Goal: Task Accomplishment & Management: Manage account settings

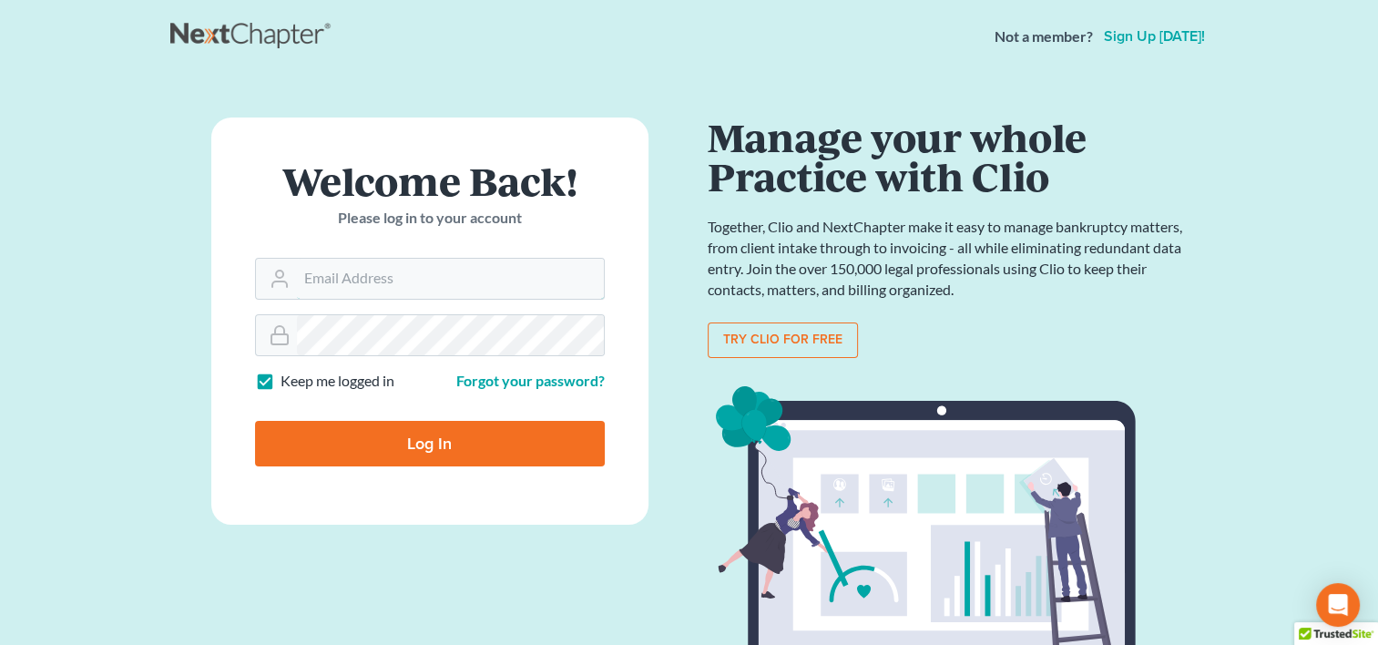
type input "[EMAIL_ADDRESS][DOMAIN_NAME]"
click at [340, 434] on input "Log In" at bounding box center [430, 444] width 350 height 46
type input "Thinking..."
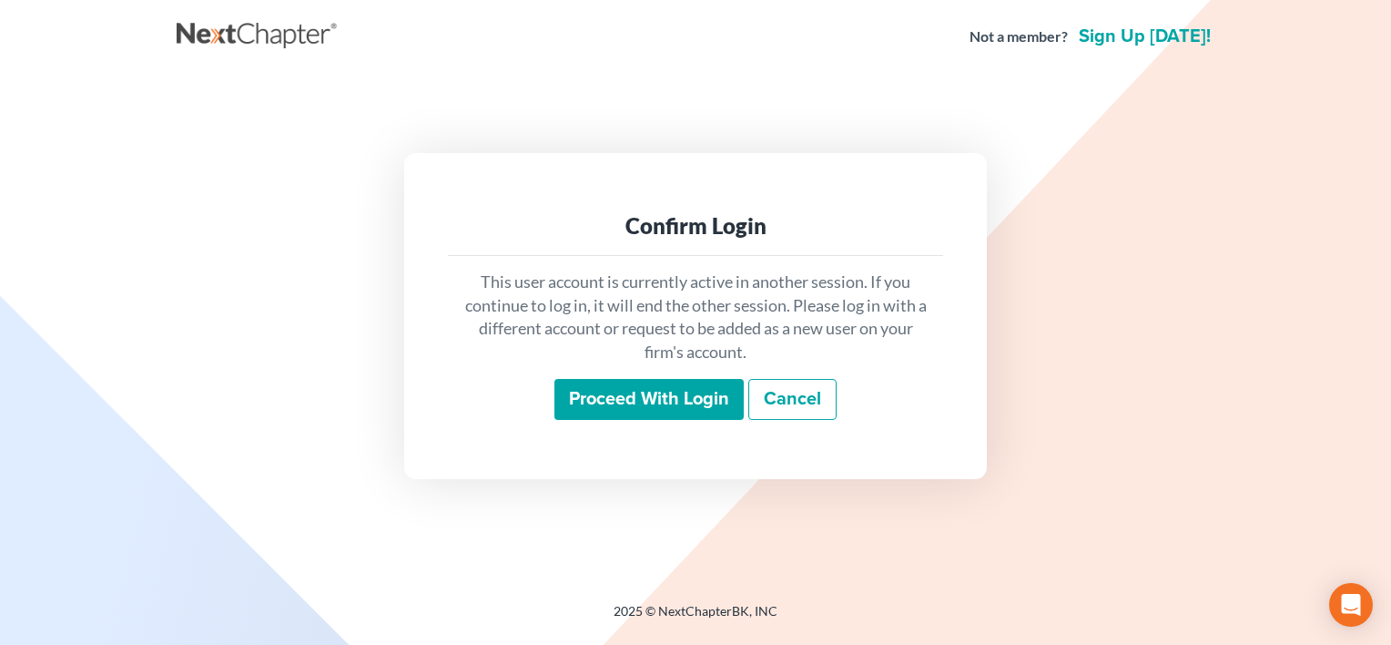
click at [626, 392] on input "Proceed with login" at bounding box center [649, 400] width 189 height 42
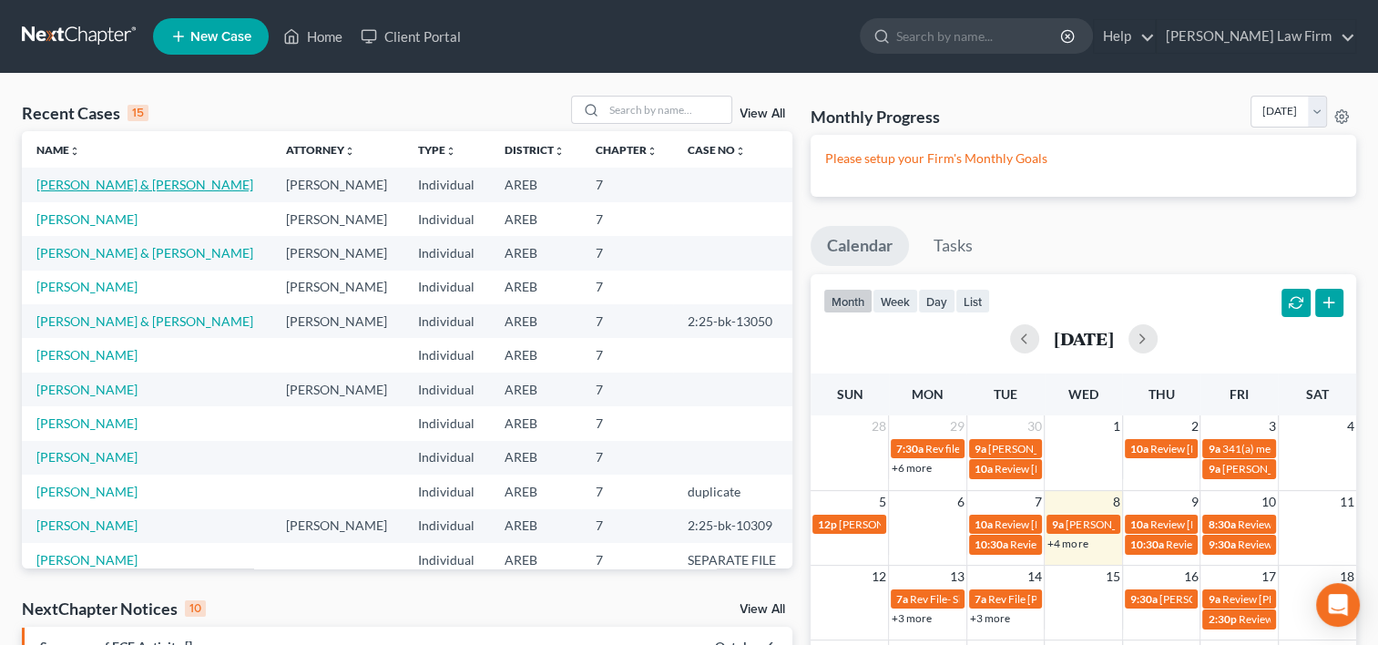
click at [84, 186] on link "[PERSON_NAME] & [PERSON_NAME]" at bounding box center [144, 184] width 217 height 15
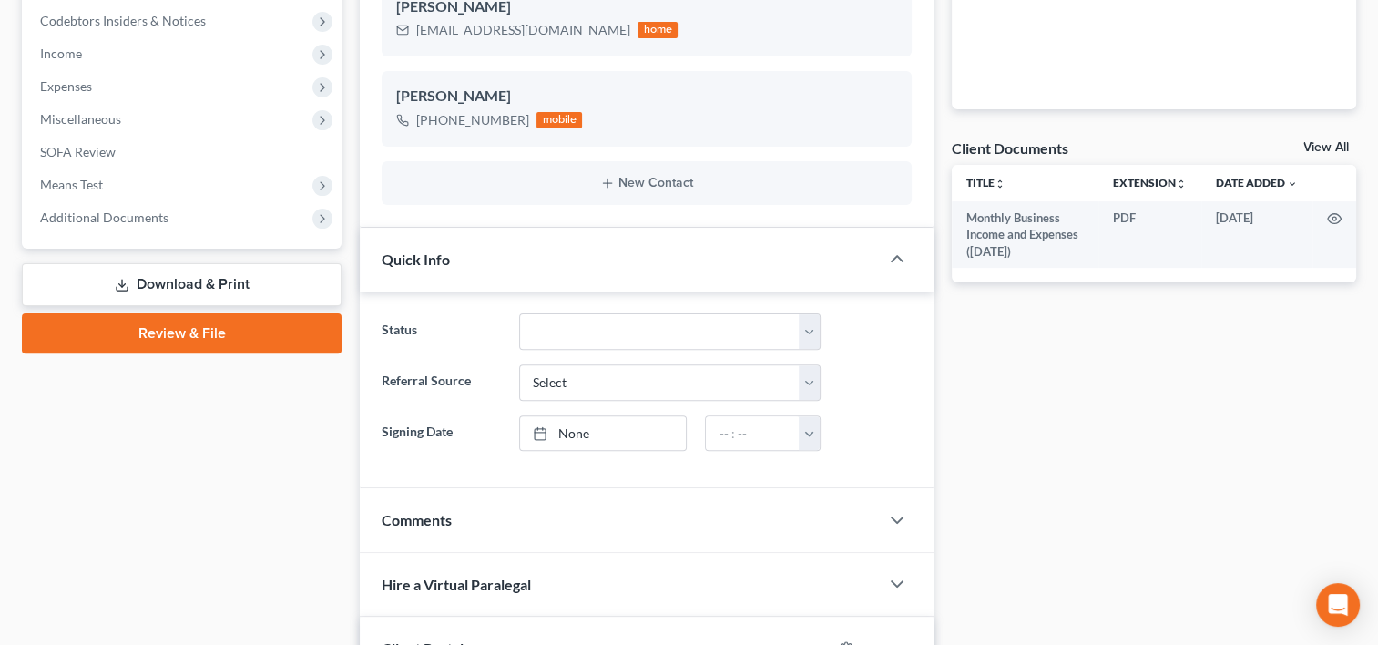
scroll to position [546, 0]
click at [163, 284] on link "Download & Print" at bounding box center [182, 283] width 320 height 43
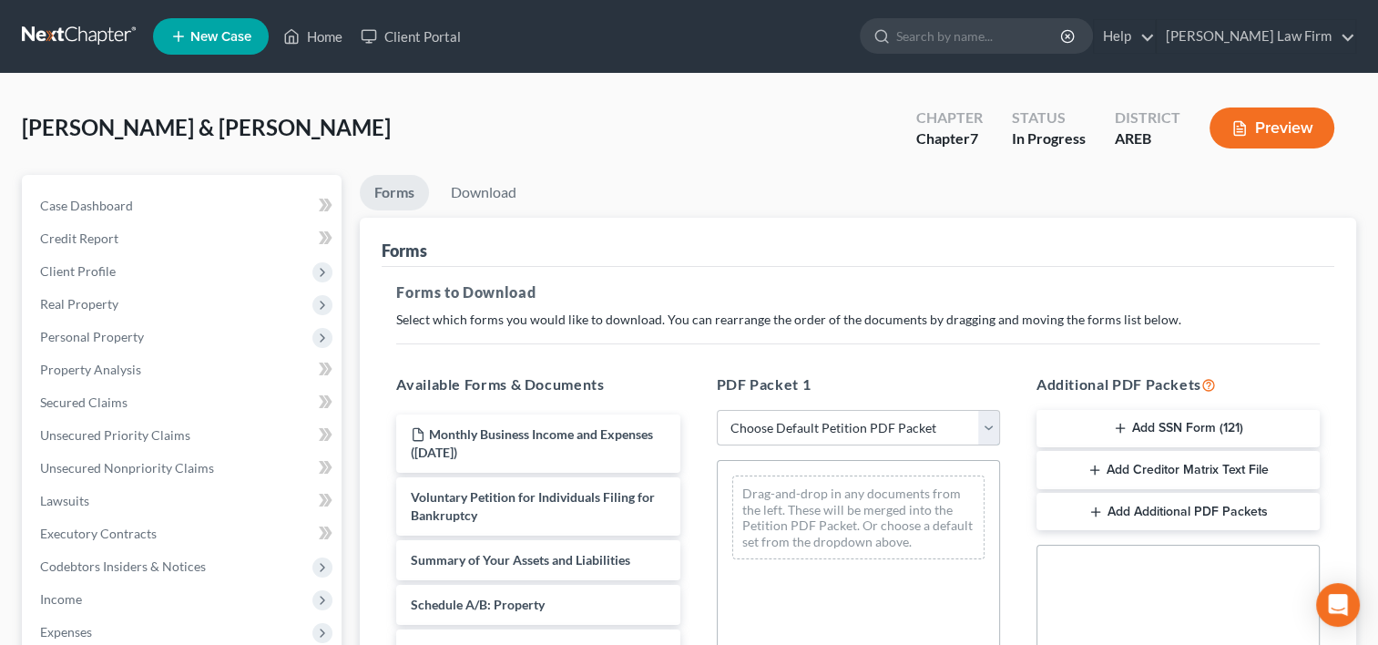
click at [900, 436] on select "Choose Default Petition PDF Packet Complete Bankruptcy Petition (all forms and …" at bounding box center [858, 428] width 283 height 36
select select "4"
click at [717, 410] on select "Choose Default Petition PDF Packet Complete Bankruptcy Petition (all forms and …" at bounding box center [858, 428] width 283 height 36
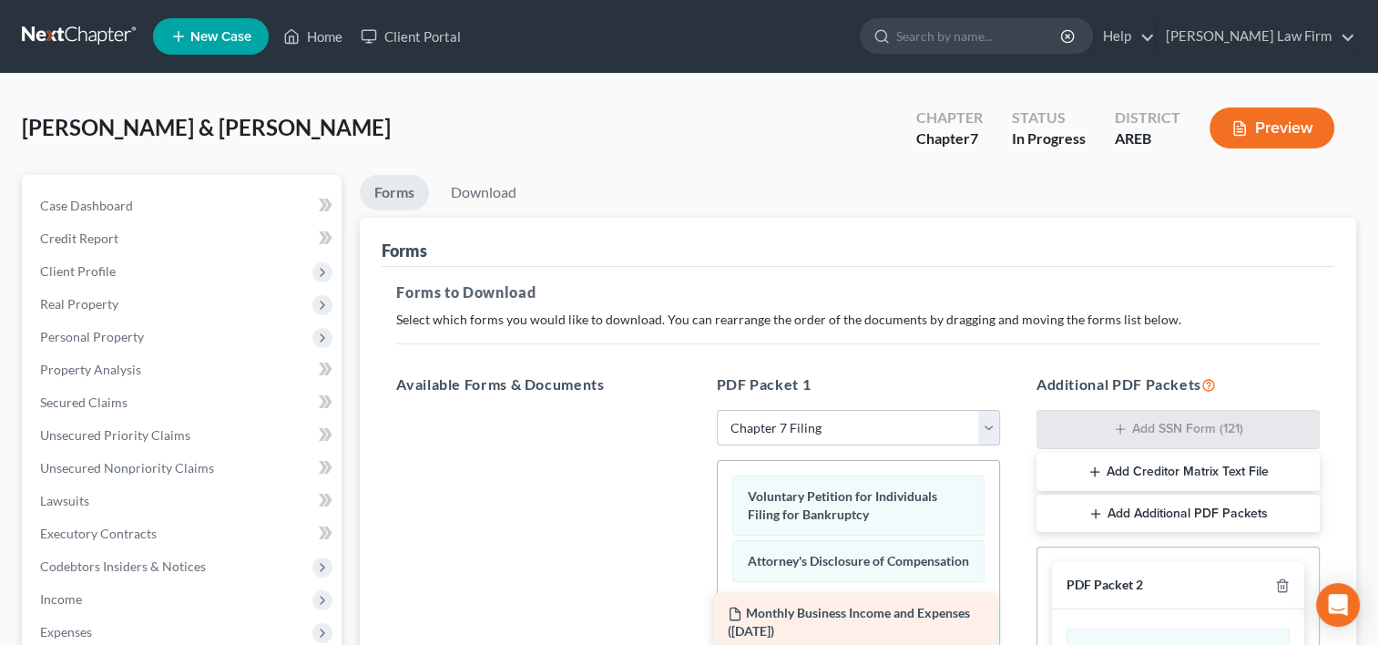
drag, startPoint x: 572, startPoint y: 432, endPoint x: 889, endPoint y: 612, distance: 364.6
click at [694, 410] on div "Monthly Business Income and Expenses ([DATE]) Monthly Business Income and Expen…" at bounding box center [538, 410] width 312 height 0
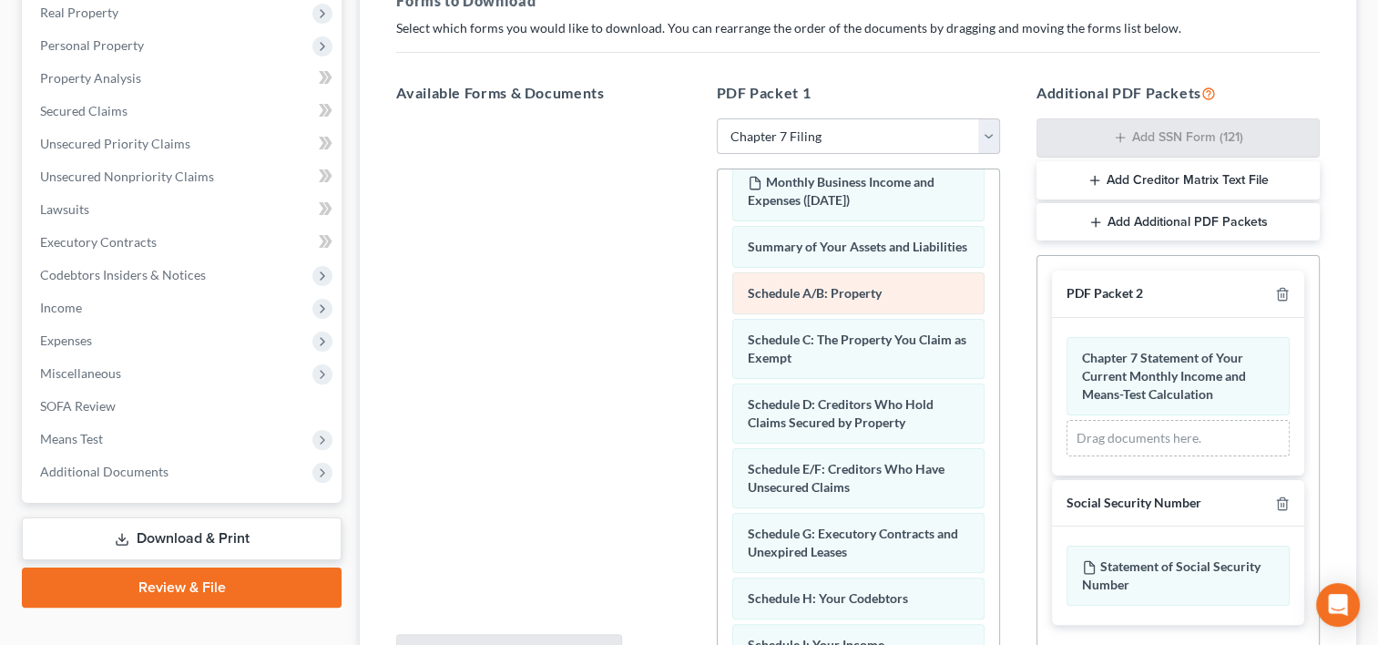
scroll to position [91, 0]
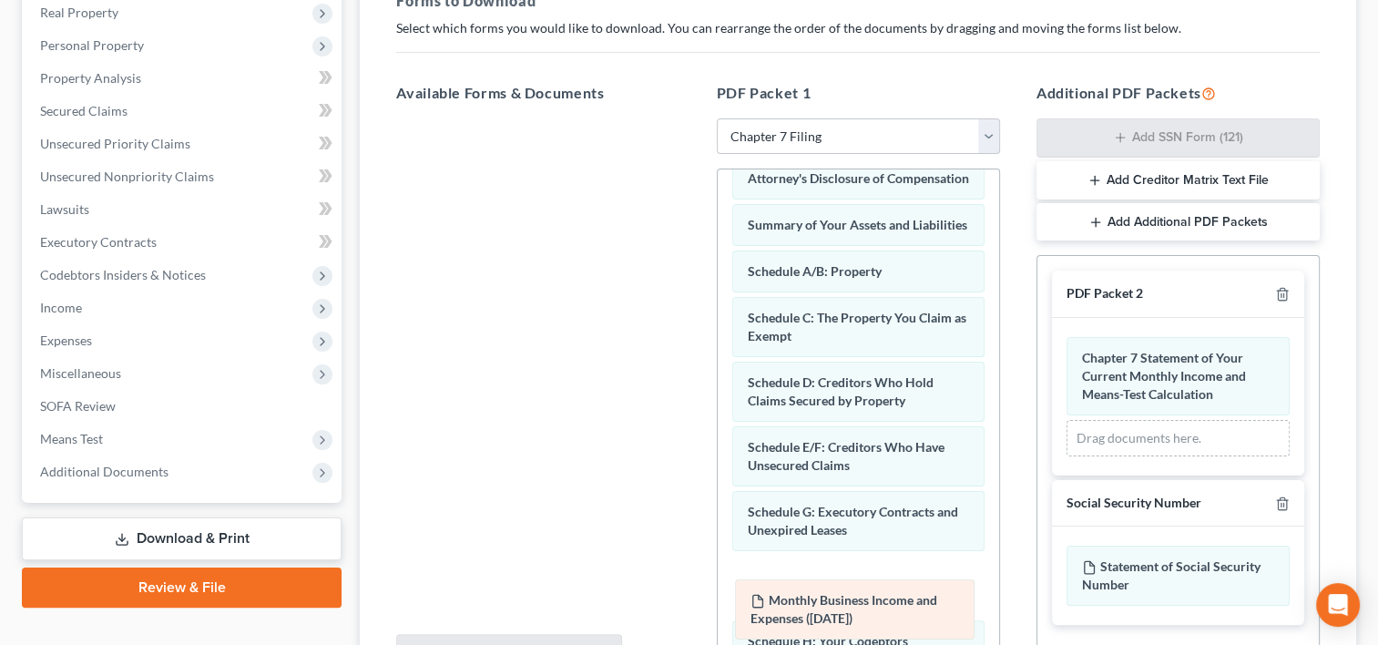
drag, startPoint x: 827, startPoint y: 248, endPoint x: 830, endPoint y: 607, distance: 359.7
click at [830, 607] on div "Monthly Business Income and Expenses ([DATE]) Voluntary Petition for Individual…" at bounding box center [857, 643] width 281 height 1131
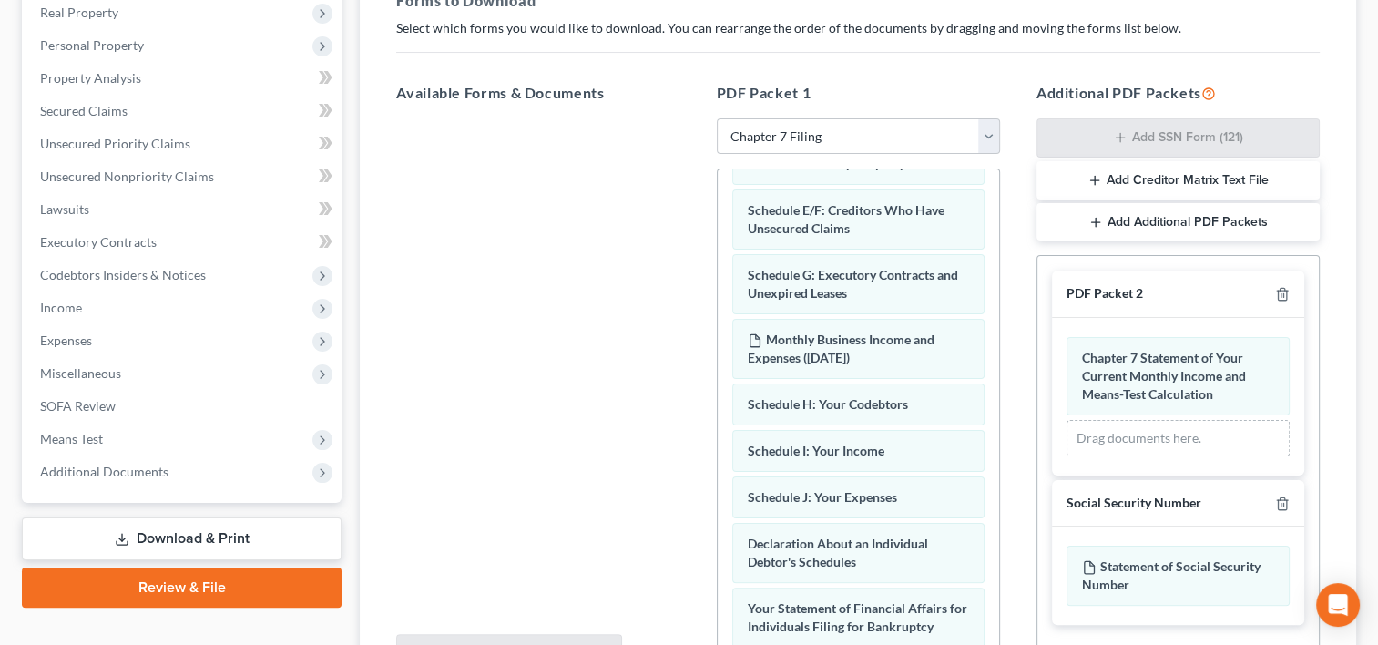
scroll to position [373, 0]
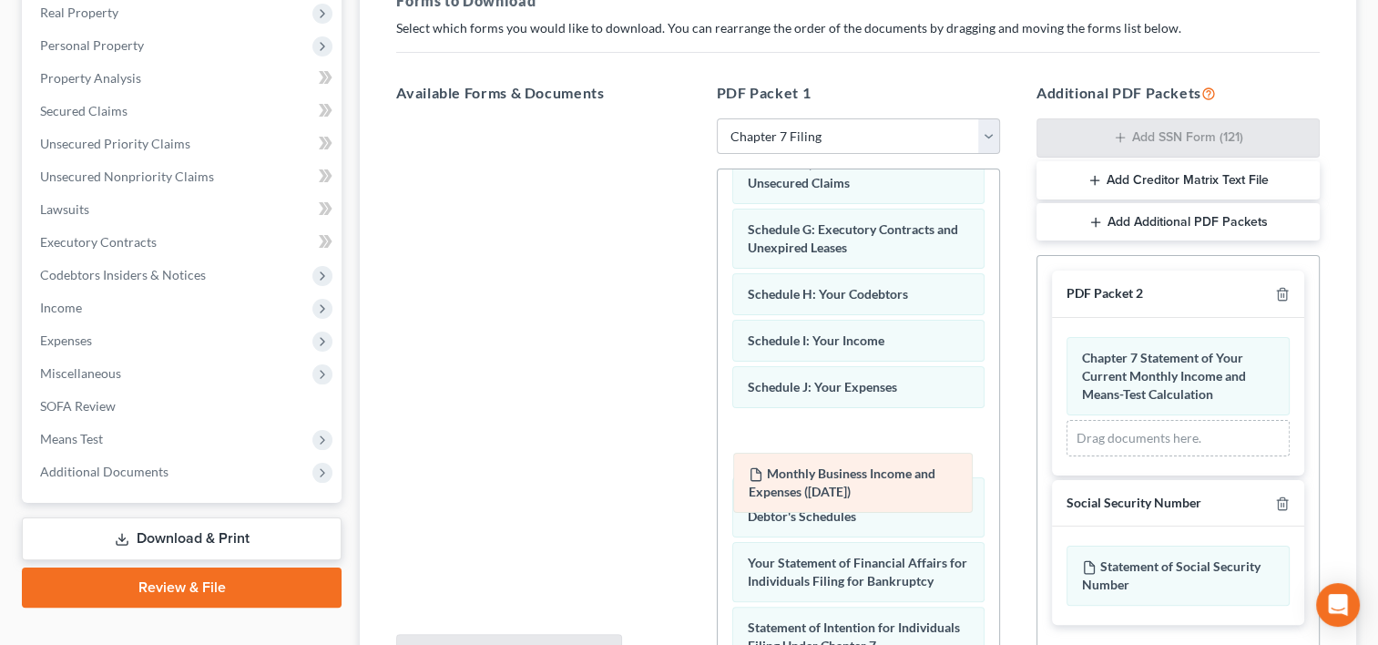
drag, startPoint x: 848, startPoint y: 325, endPoint x: 850, endPoint y: 473, distance: 148.4
click at [850, 473] on div "Monthly Business Income and Expenses ([DATE]) Voluntary Petition for Individual…" at bounding box center [857, 361] width 281 height 1131
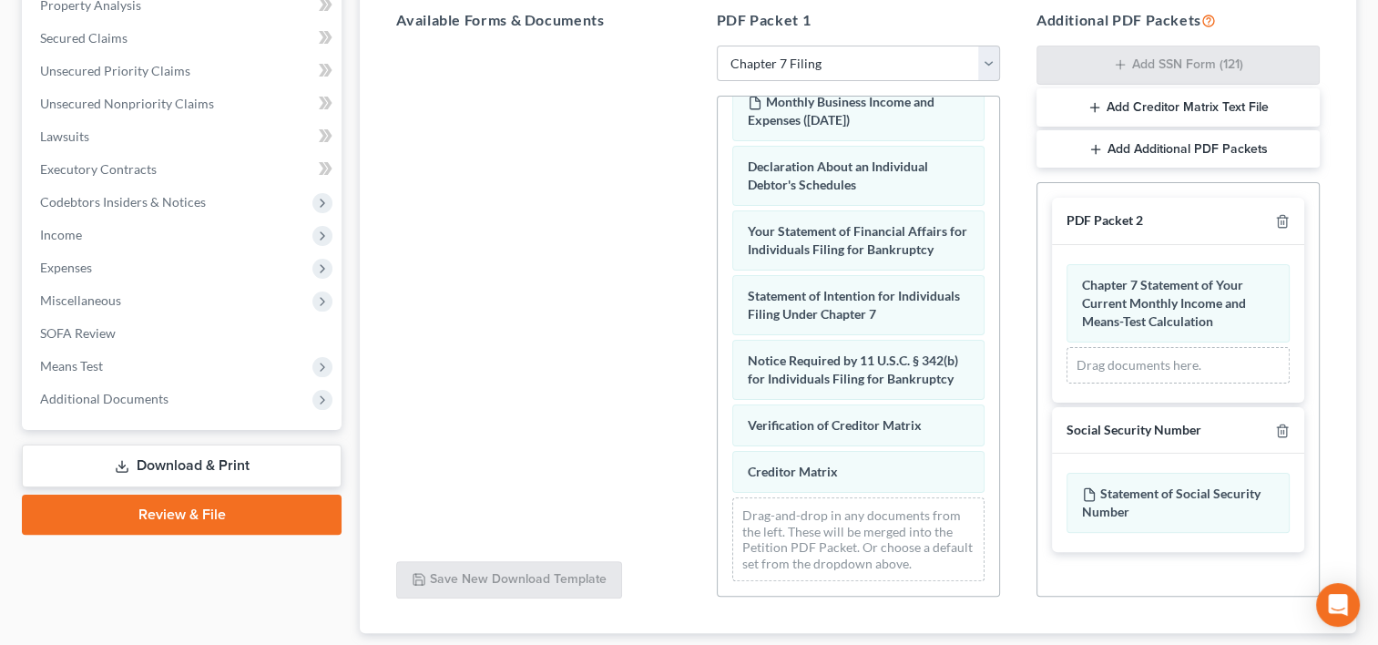
scroll to position [382, 0]
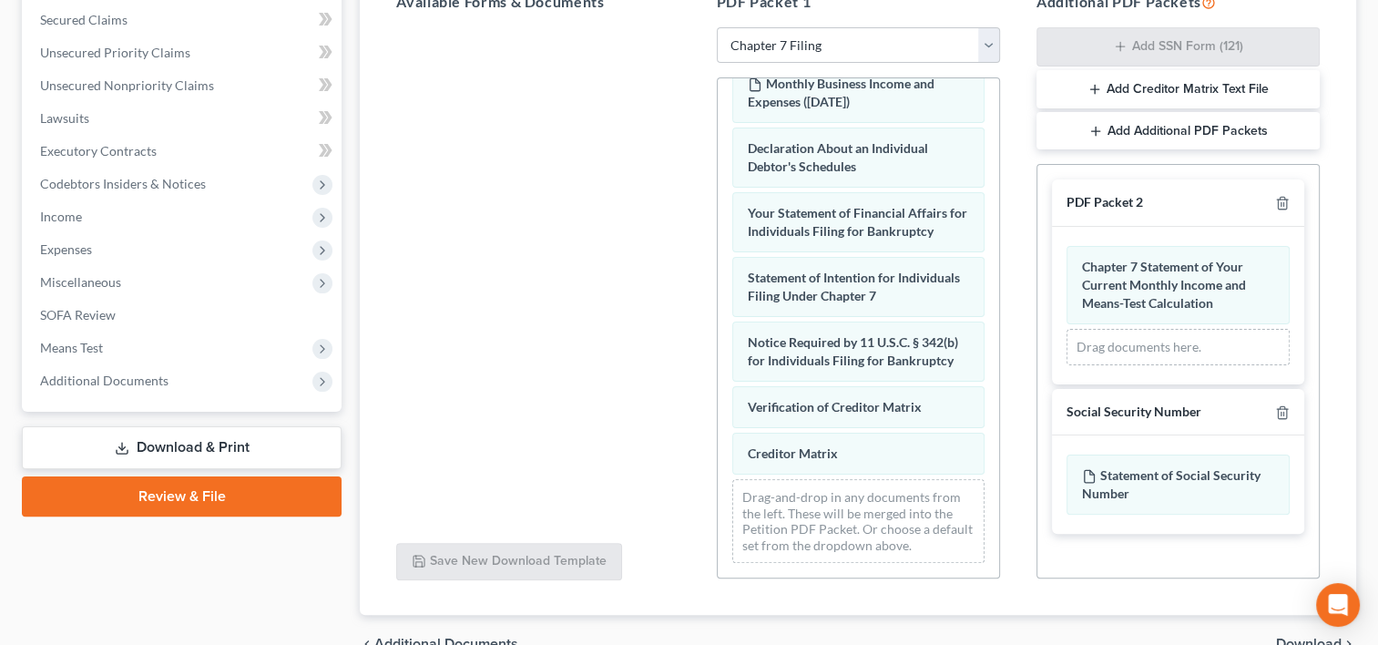
click at [1097, 84] on icon "button" at bounding box center [1094, 89] width 15 height 15
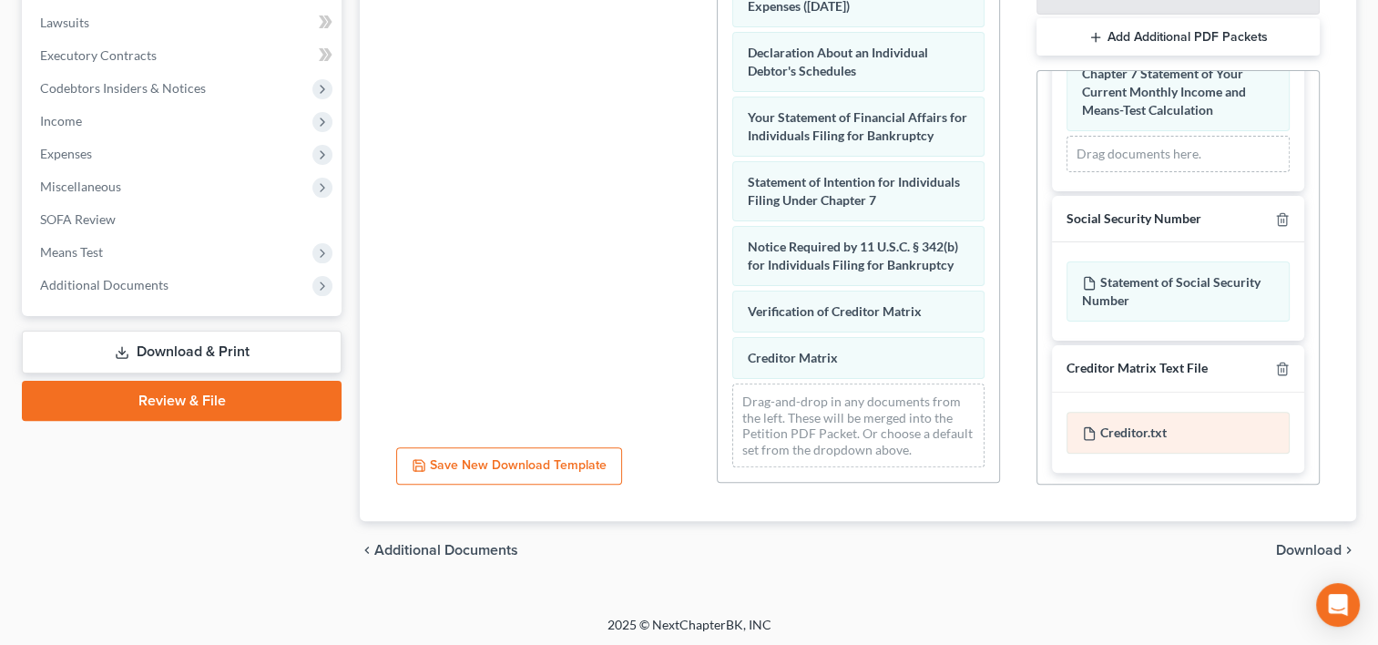
scroll to position [480, 0]
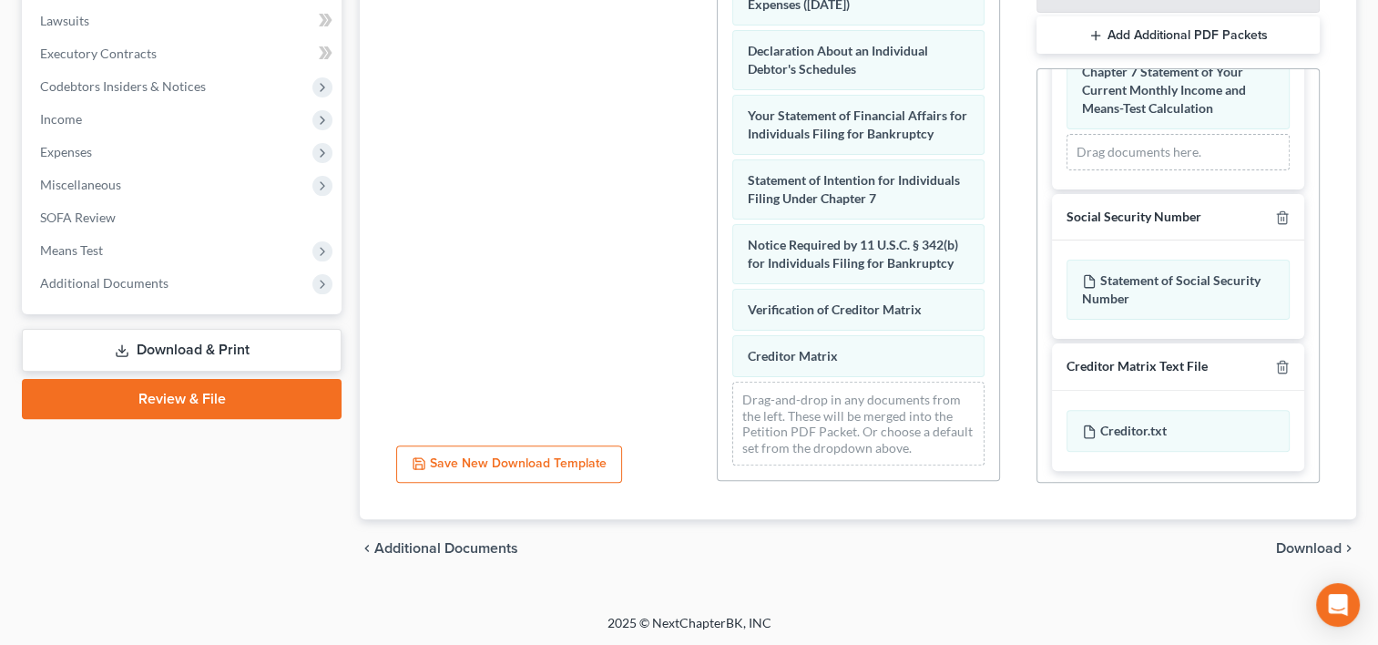
click at [1282, 546] on span "Download" at bounding box center [1309, 548] width 66 height 15
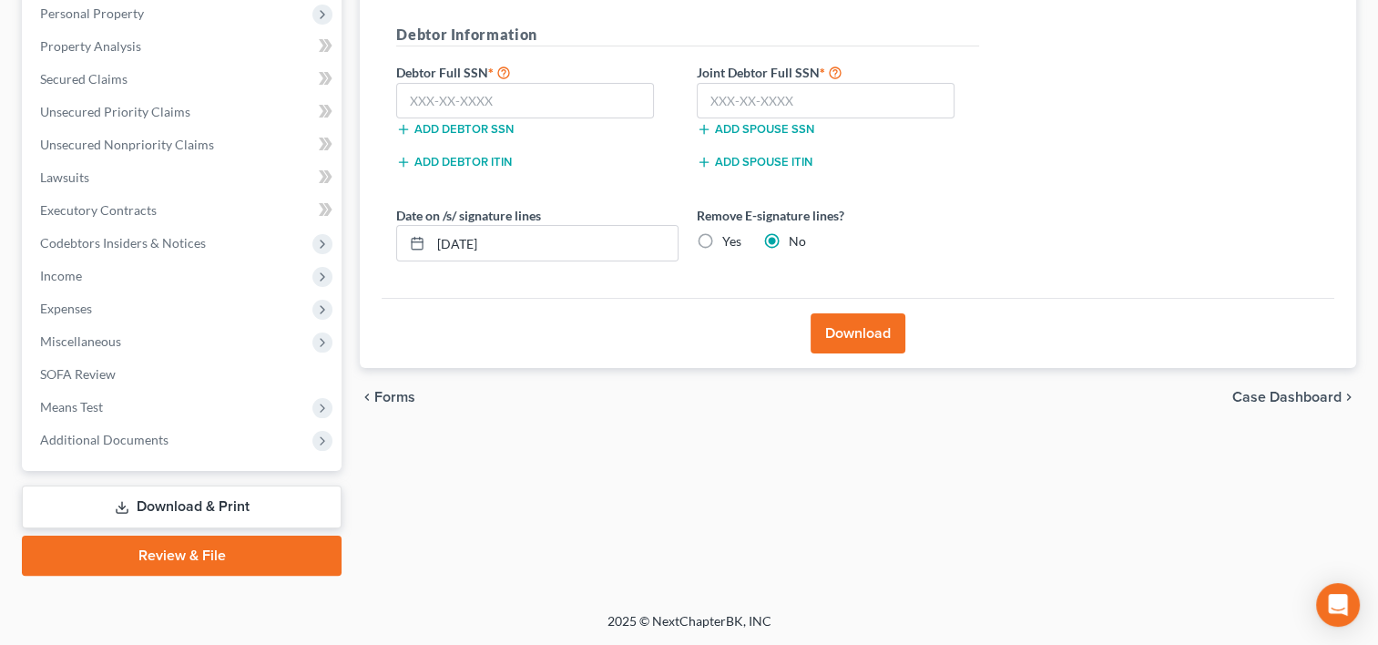
scroll to position [321, 0]
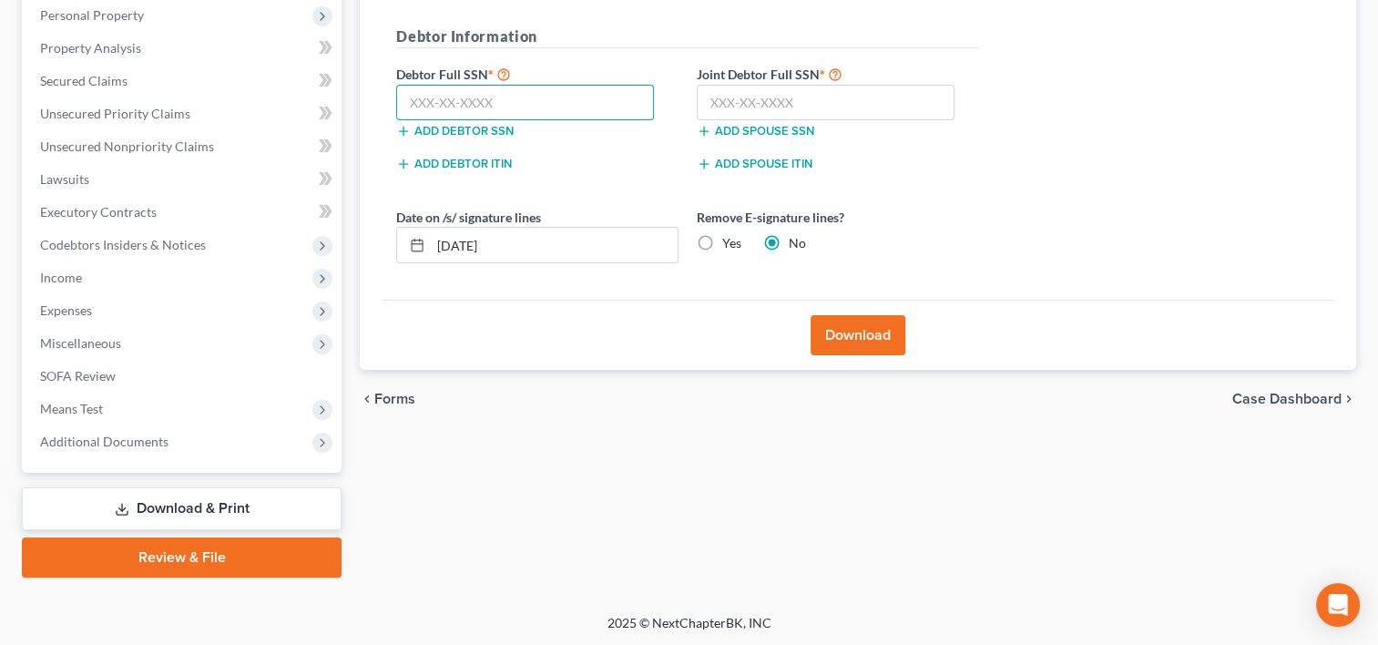
click at [504, 97] on input "text" at bounding box center [525, 103] width 258 height 36
type input "540-86-5507"
click at [763, 107] on input "text" at bounding box center [826, 103] width 258 height 36
type input "432-57-1972"
click at [834, 340] on button "Download" at bounding box center [857, 335] width 95 height 40
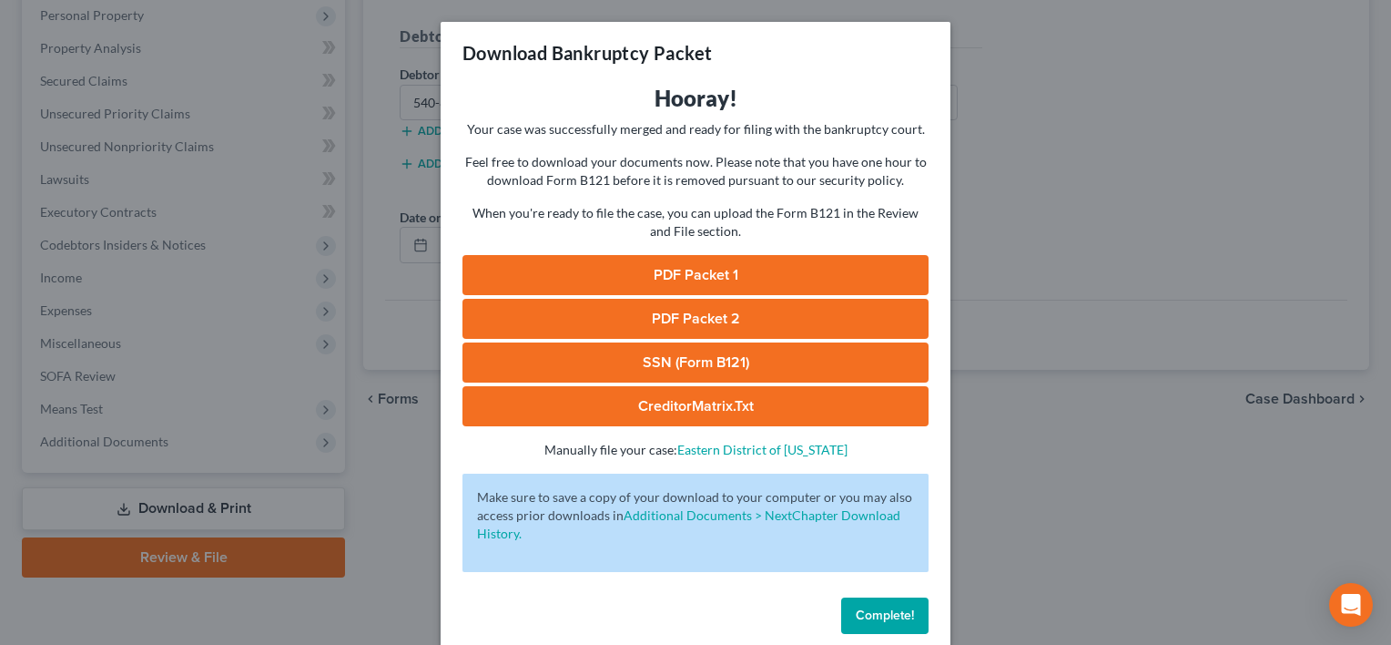
click at [679, 368] on link "SSN (Form B121)" at bounding box center [696, 362] width 466 height 40
click at [664, 280] on link "PDF Packet 1" at bounding box center [696, 275] width 466 height 40
click at [670, 324] on link "PDF Packet 2" at bounding box center [696, 319] width 466 height 40
click at [723, 408] on link "CreditorMatrix.txt" at bounding box center [696, 406] width 466 height 40
click at [885, 623] on button "Complete!" at bounding box center [884, 615] width 87 height 36
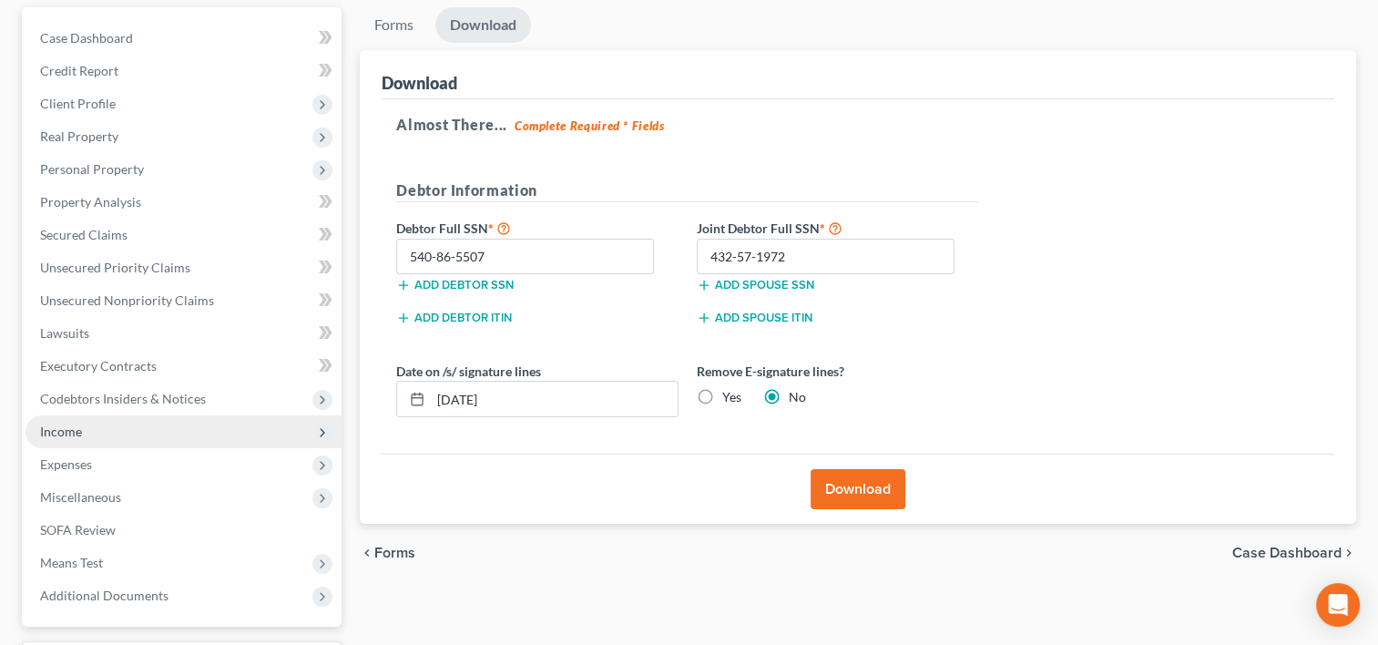
scroll to position [0, 0]
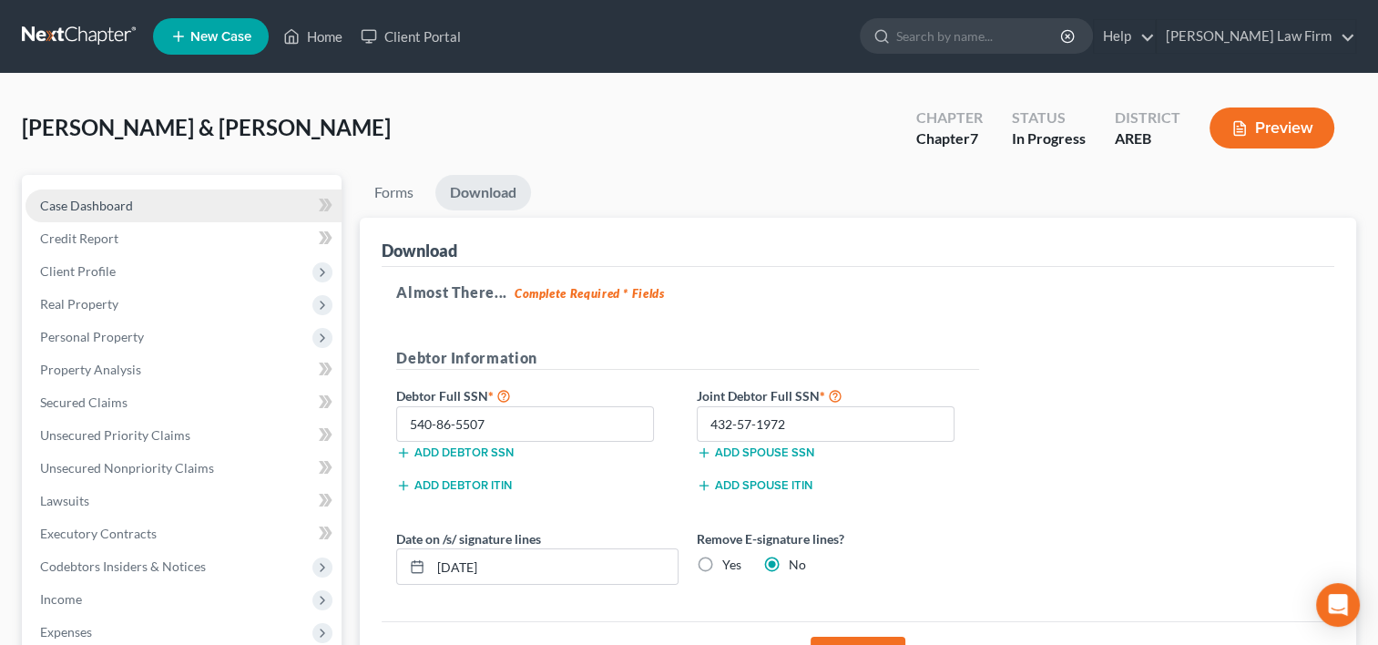
click at [88, 204] on span "Case Dashboard" at bounding box center [86, 205] width 93 height 15
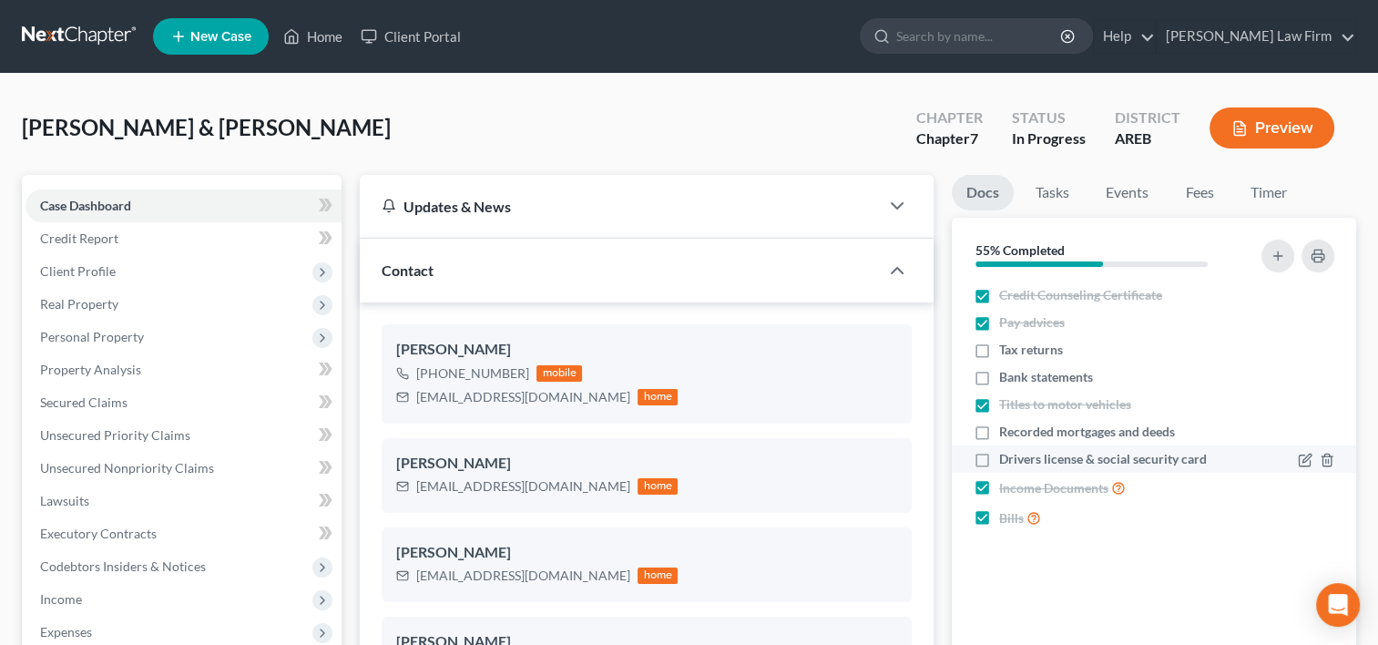
click at [999, 455] on label "Drivers license & social security card" at bounding box center [1103, 459] width 208 height 18
click at [1006, 455] on input "Drivers license & social security card" at bounding box center [1012, 456] width 12 height 12
checkbox input "true"
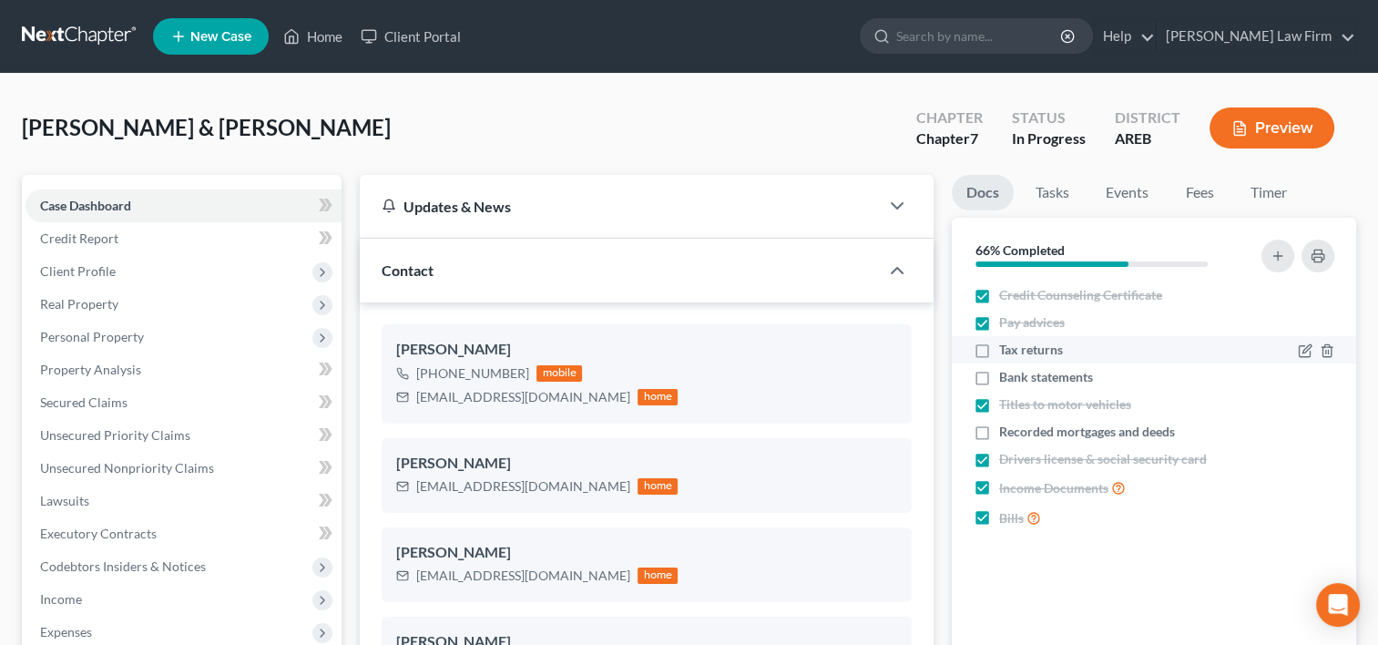
click at [999, 353] on label "Tax returns" at bounding box center [1031, 350] width 64 height 18
click at [1006, 352] on input "Tax returns" at bounding box center [1012, 347] width 12 height 12
checkbox input "true"
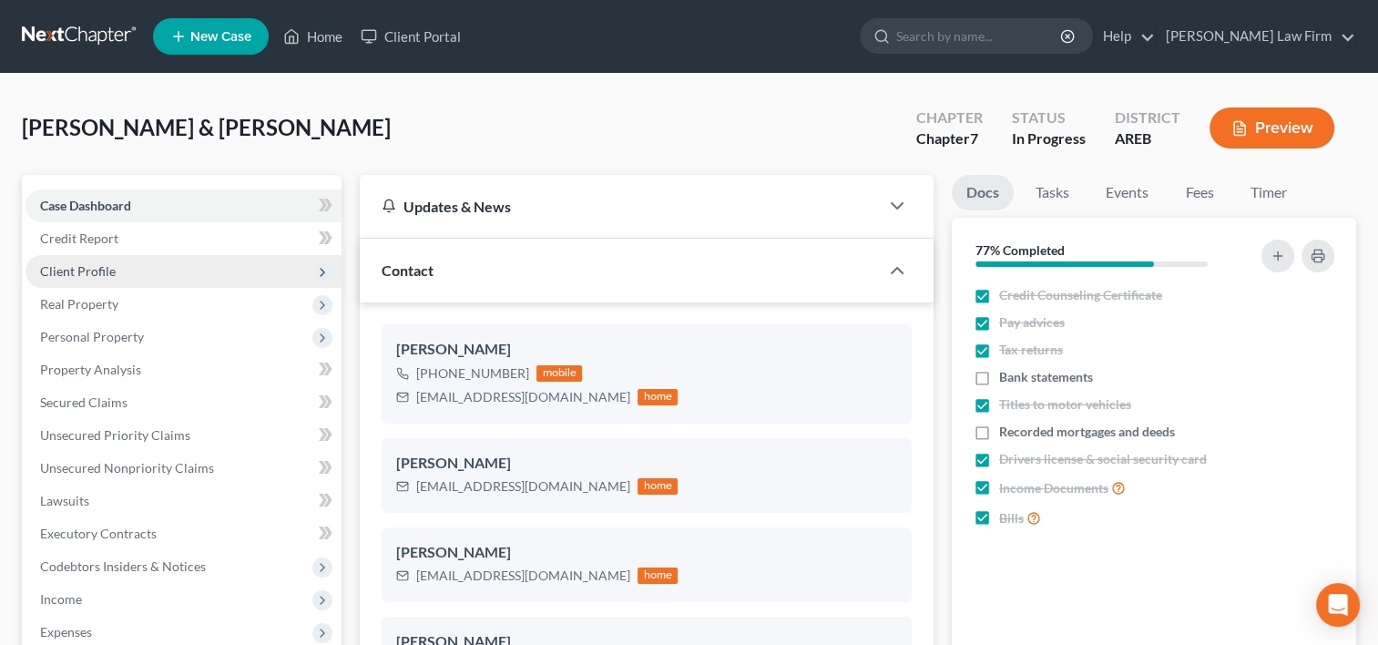
click at [76, 272] on span "Client Profile" at bounding box center [78, 270] width 76 height 15
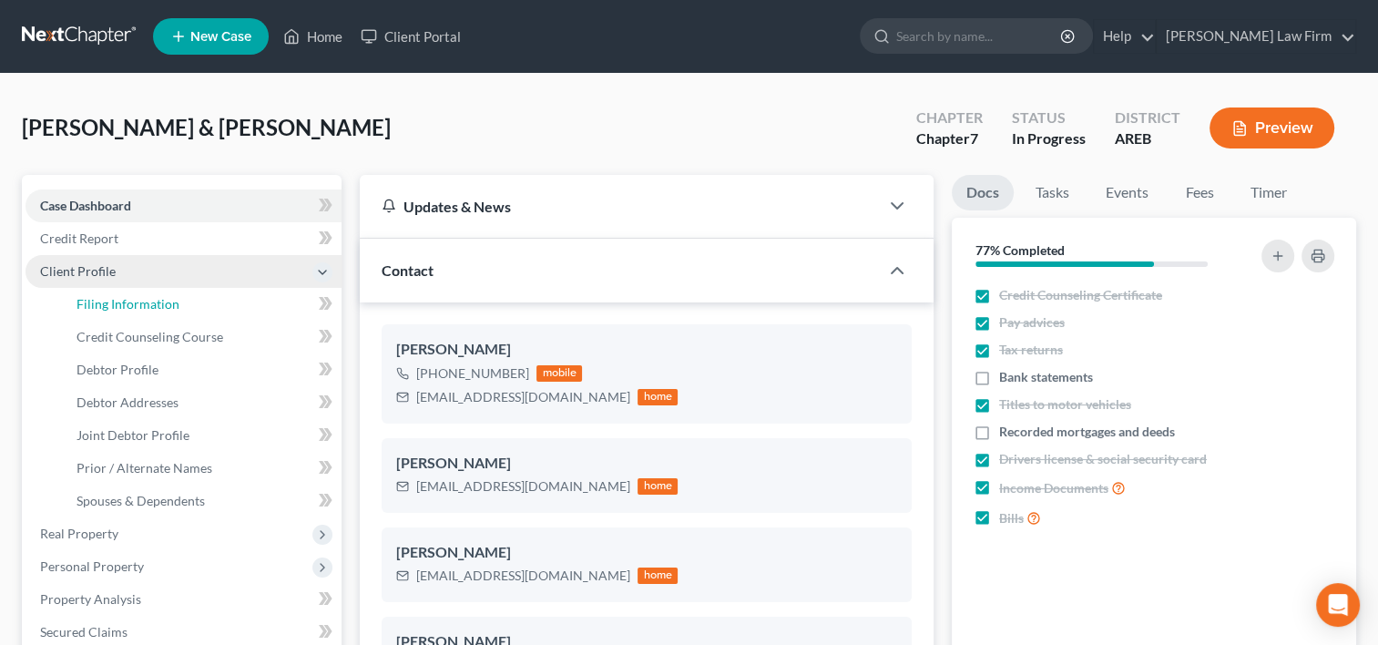
drag, startPoint x: 95, startPoint y: 307, endPoint x: 100, endPoint y: 266, distance: 41.3
click at [96, 307] on span "Filing Information" at bounding box center [127, 303] width 103 height 15
select select "1"
select select "0"
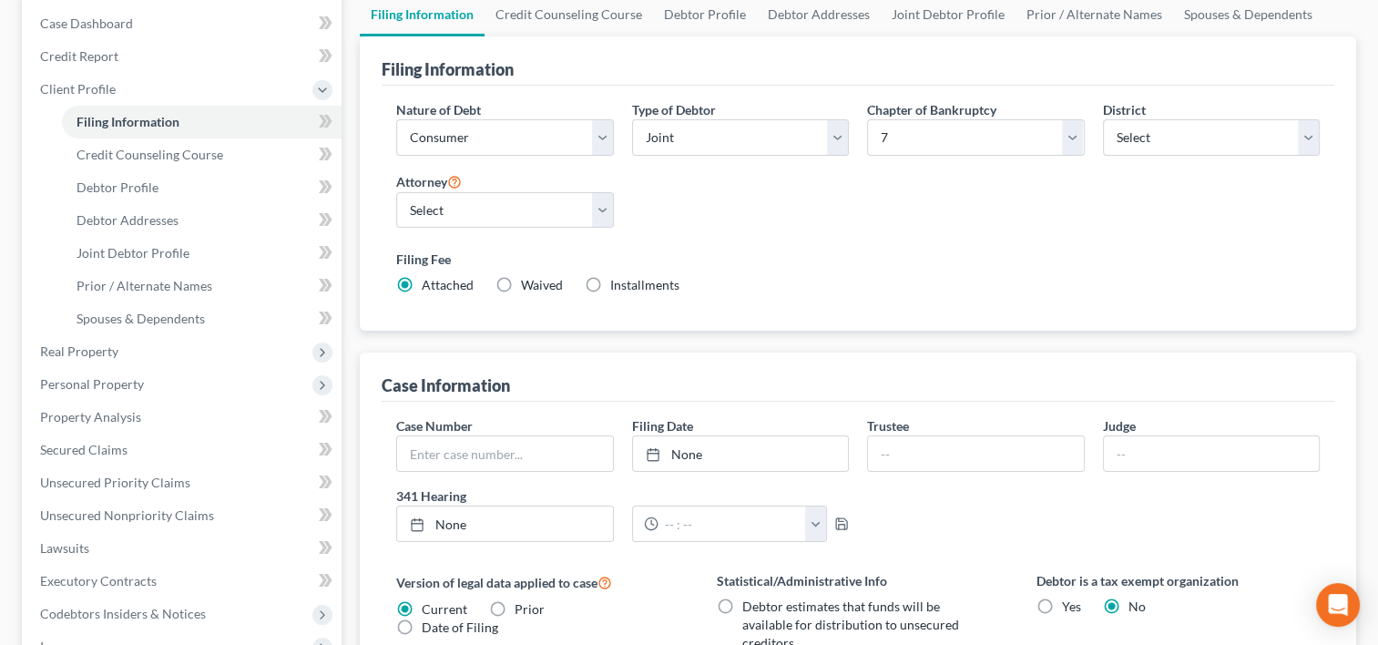
scroll to position [273, 0]
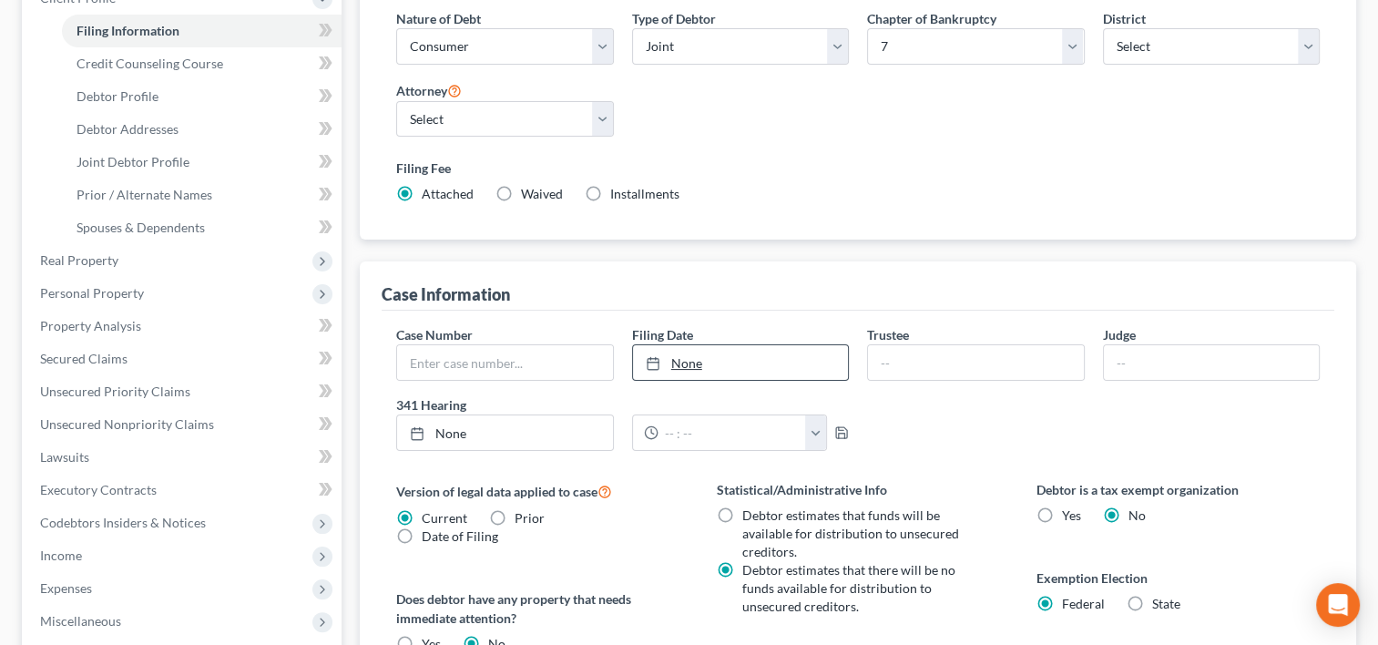
click at [692, 361] on link "None" at bounding box center [740, 362] width 215 height 35
click at [475, 351] on input "text" at bounding box center [504, 362] width 215 height 35
type input "2:25-bk-13474"
click at [903, 344] on div at bounding box center [975, 362] width 217 height 36
click at [934, 368] on input "text" at bounding box center [975, 362] width 215 height 35
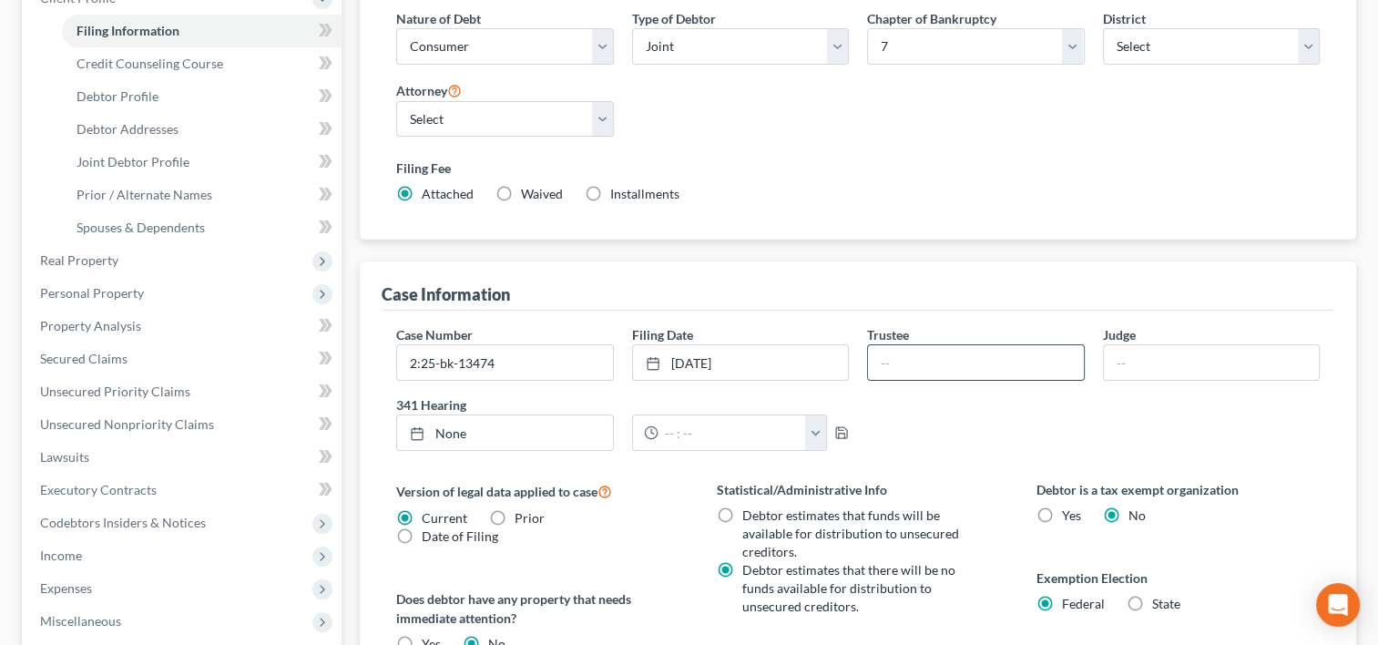
type input "[PERSON_NAME]"
click at [994, 249] on div "Filing Information Nature of Debt Select Business Consumer Other Nature of Busi…" at bounding box center [858, 399] width 996 height 909
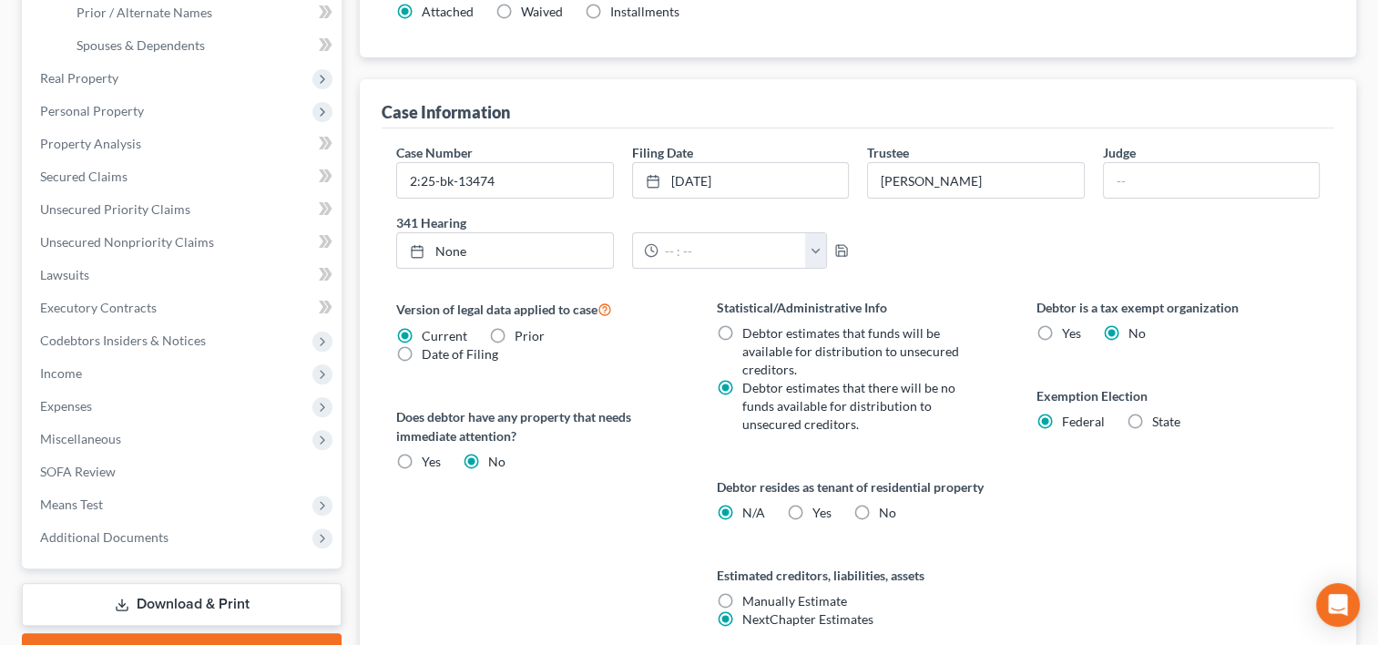
scroll to position [607, 0]
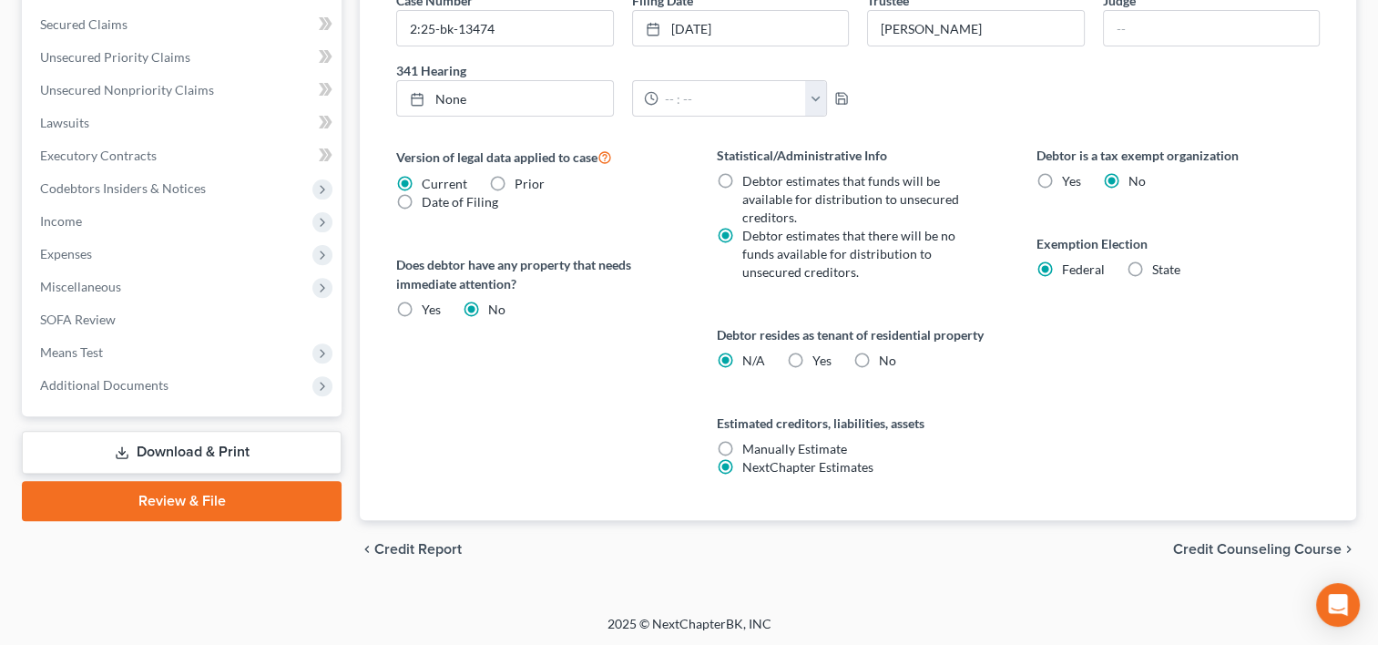
drag, startPoint x: 1208, startPoint y: 544, endPoint x: 762, endPoint y: 313, distance: 502.1
click at [1207, 544] on span "Credit Counseling Course" at bounding box center [1257, 549] width 168 height 15
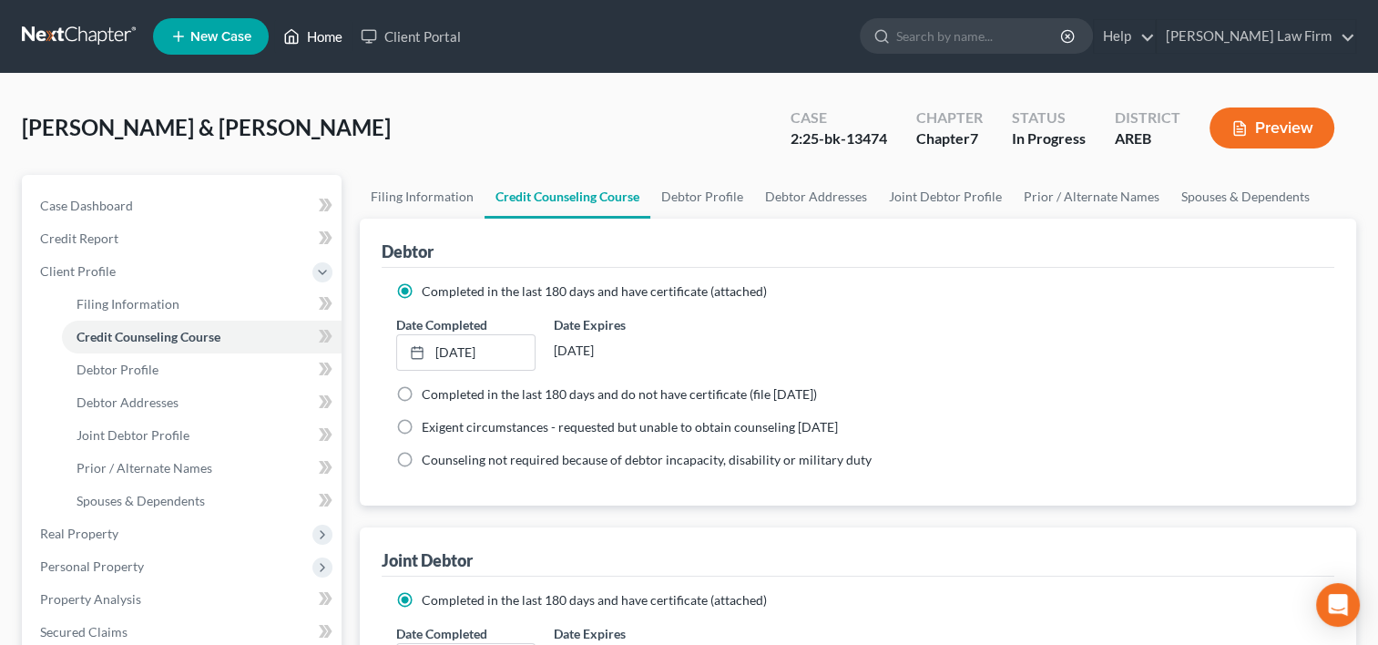
click at [310, 38] on link "Home" at bounding box center [312, 36] width 77 height 33
